Goal: Information Seeking & Learning: Check status

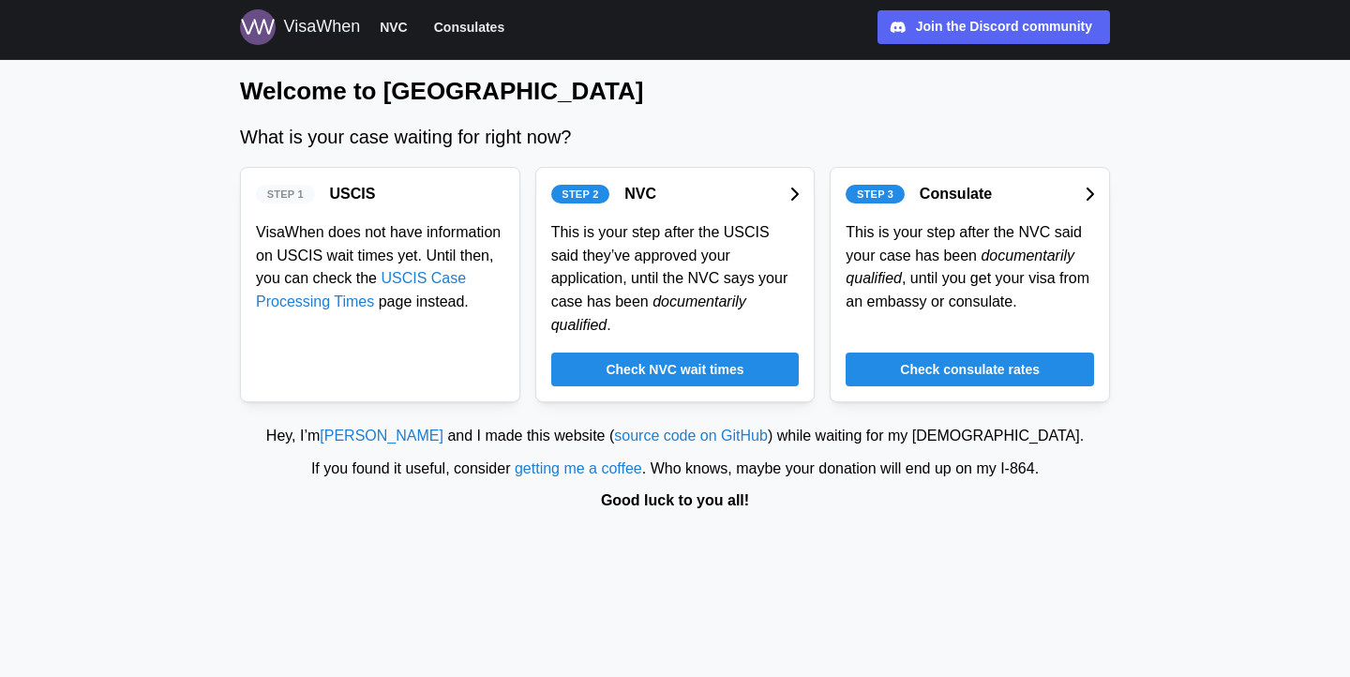
click at [708, 366] on span "Check NVC wait times" at bounding box center [675, 369] width 138 height 32
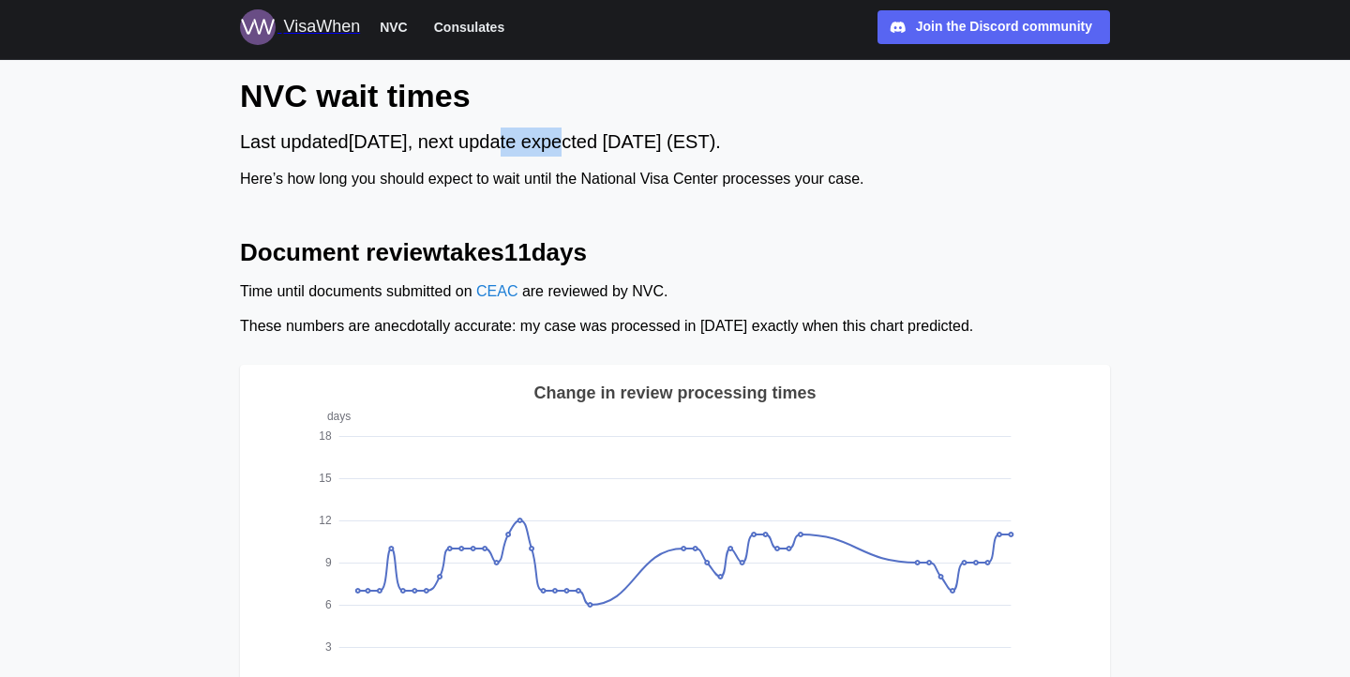
drag, startPoint x: 520, startPoint y: 139, endPoint x: 576, endPoint y: 142, distance: 56.4
click at [576, 142] on div "Last updated [DATE] , next update expected [DATE] (EST)." at bounding box center [675, 141] width 870 height 29
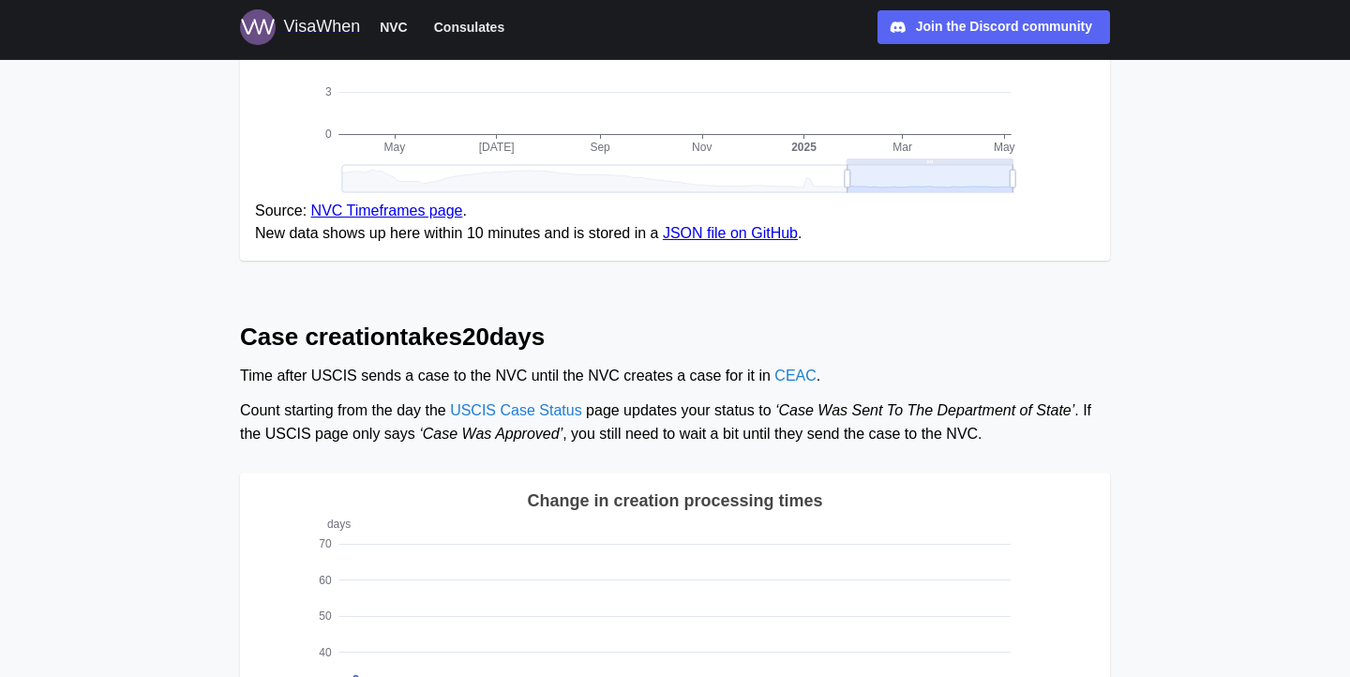
scroll to position [624, 0]
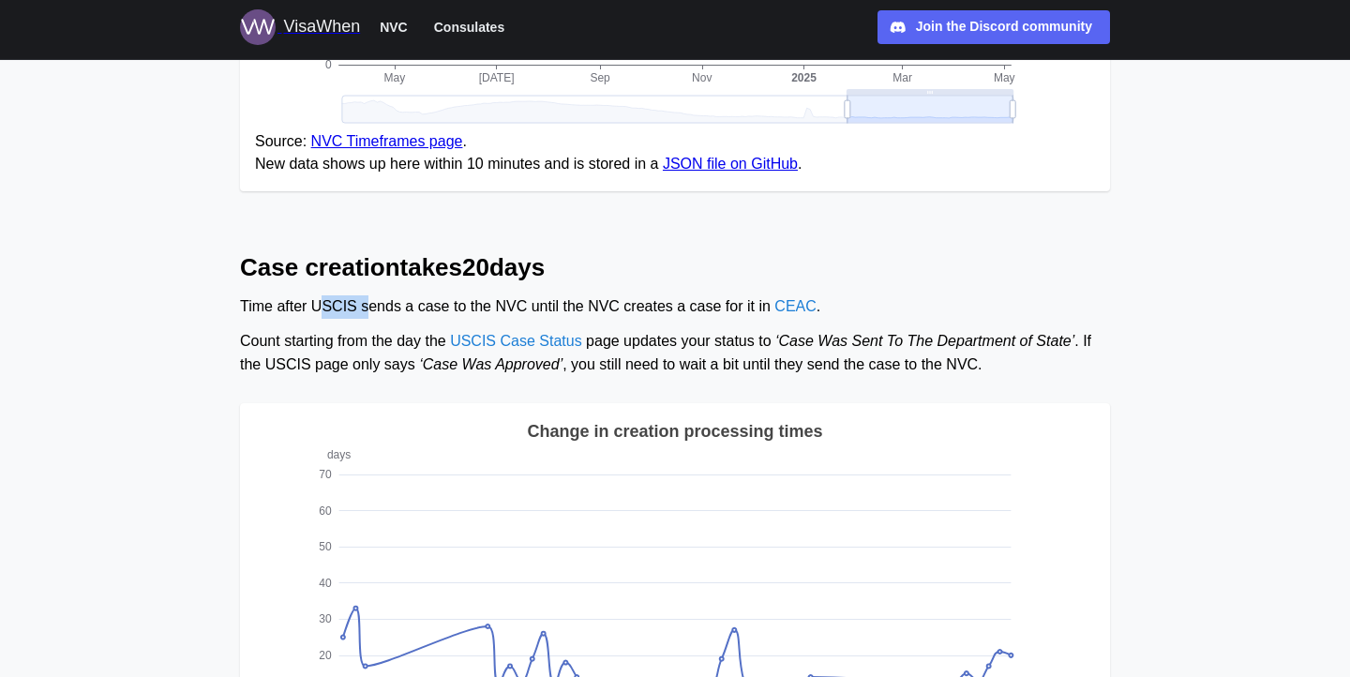
drag, startPoint x: 322, startPoint y: 296, endPoint x: 367, endPoint y: 296, distance: 45.9
click at [367, 296] on div "Time after USCIS sends a case to the NVC until the NVC creates a case for it in…" at bounding box center [675, 306] width 870 height 23
drag, startPoint x: 367, startPoint y: 296, endPoint x: 460, endPoint y: 297, distance: 92.8
click at [459, 297] on div "Time after USCIS sends a case to the NVC until the NVC creates a case for it in…" at bounding box center [675, 306] width 870 height 23
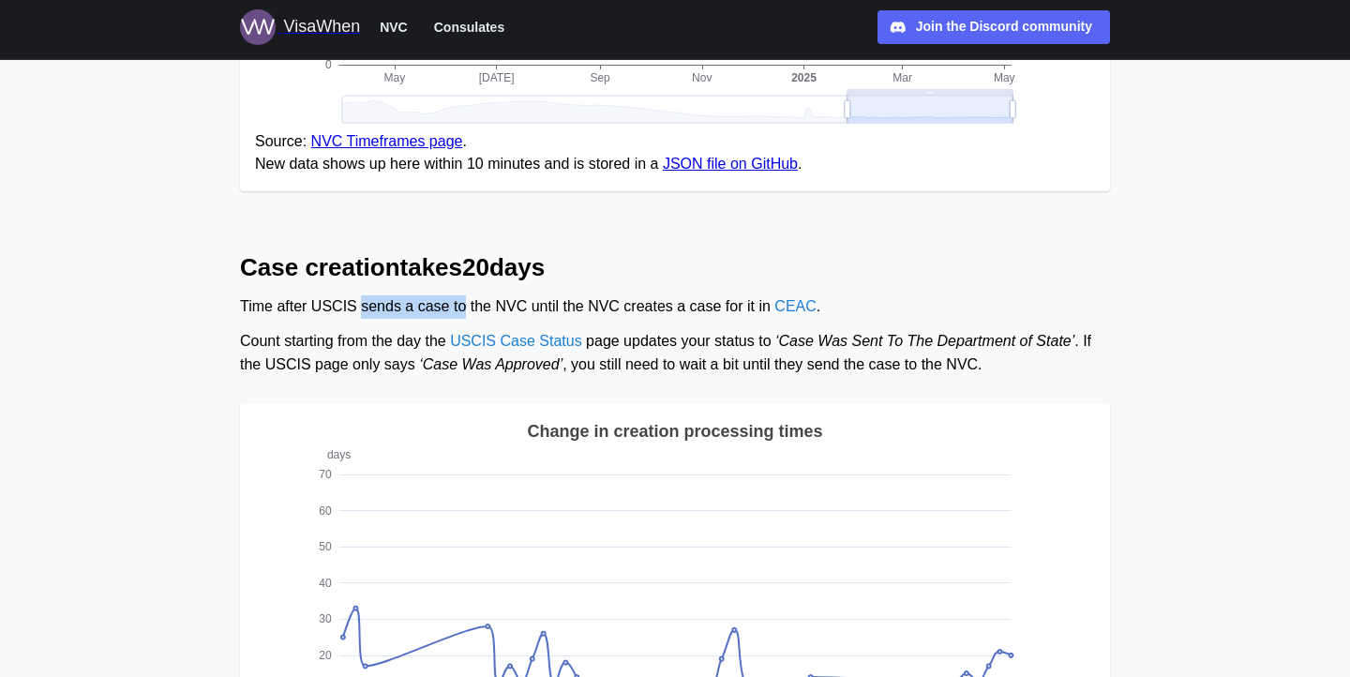
click at [460, 297] on div "Time after USCIS sends a case to the NVC until the NVC creates a case for it in…" at bounding box center [675, 306] width 870 height 23
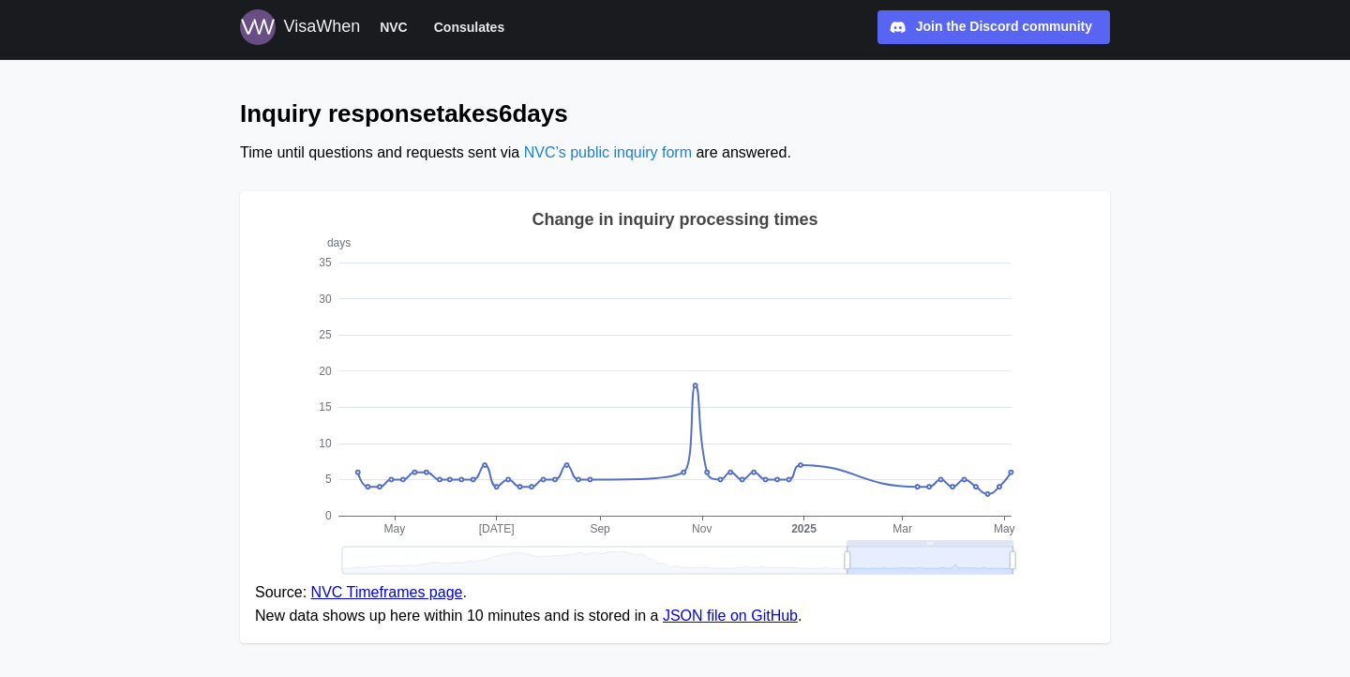
scroll to position [1555, 0]
